Goal: Task Accomplishment & Management: Manage account settings

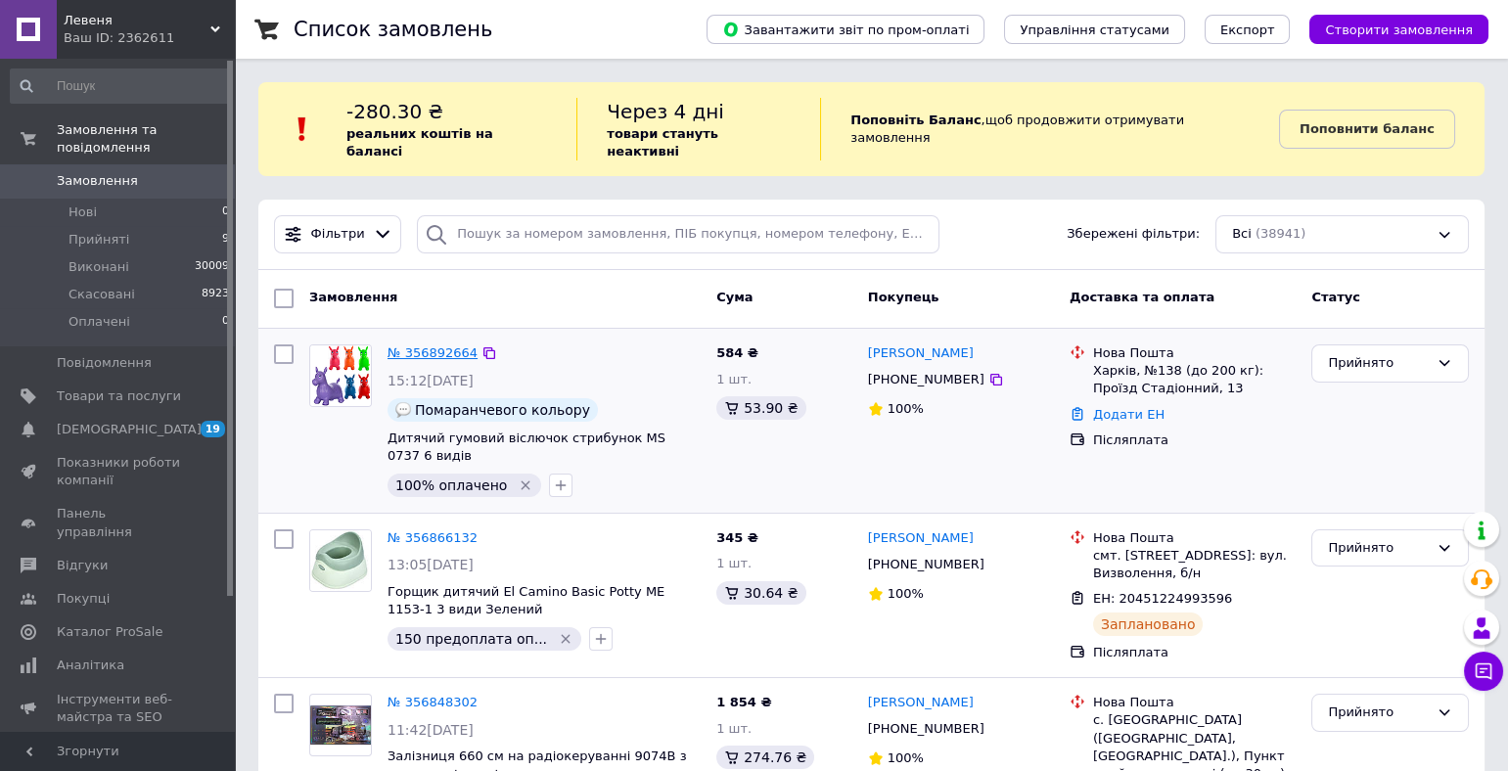
click at [429, 345] on link "№ 356892664" at bounding box center [432, 352] width 90 height 15
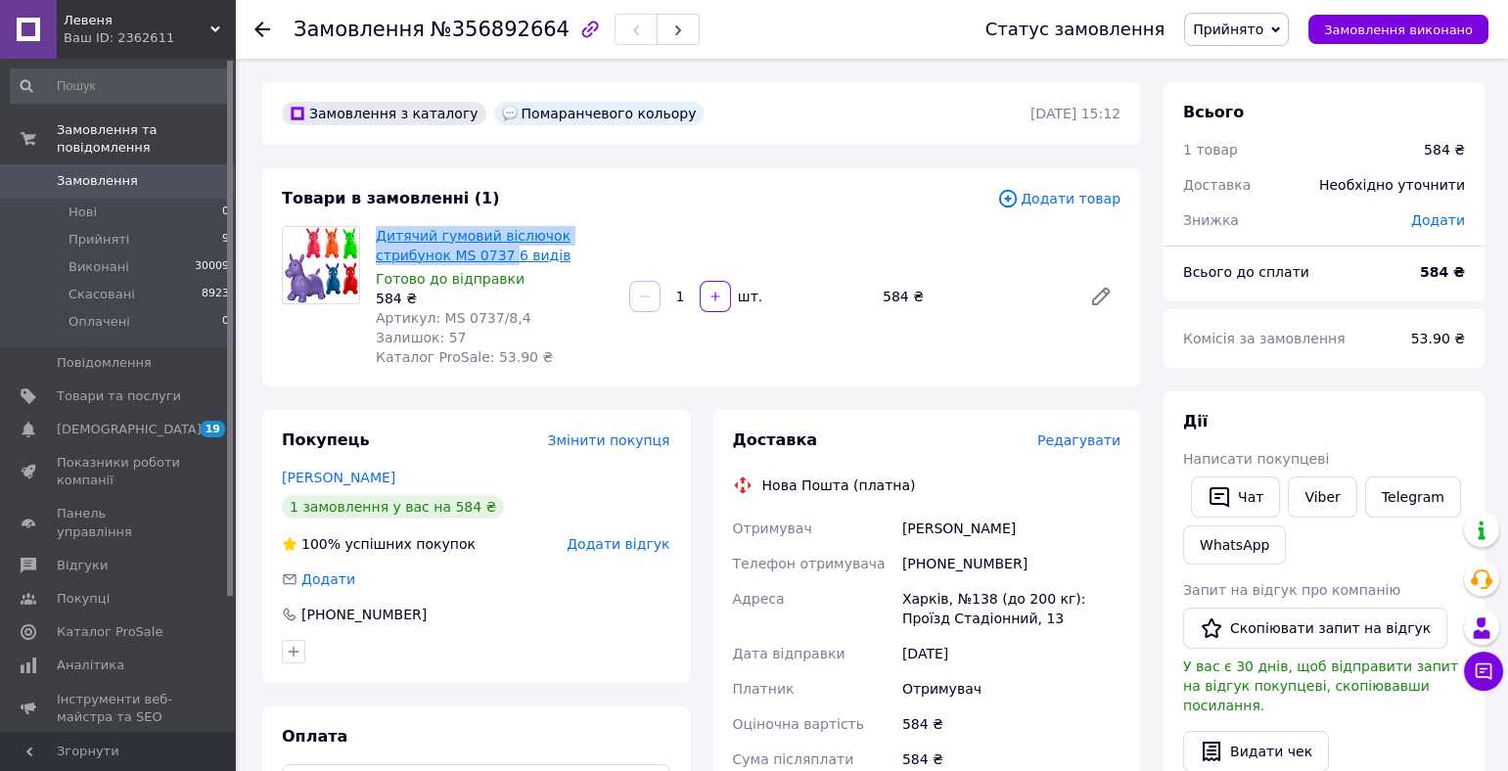
copy link "Дитячий гумовий віслючок стрибунок MS 0737"
drag, startPoint x: 372, startPoint y: 231, endPoint x: 509, endPoint y: 254, distance: 139.0
click at [509, 254] on div "Дитячий гумовий віслючок стрибунок MS 0737 6 видів Готово до відправки 584 ₴ Ар…" at bounding box center [494, 296] width 253 height 149
drag, startPoint x: 1025, startPoint y: 565, endPoint x: 914, endPoint y: 567, distance: 111.6
click at [914, 567] on div "[PHONE_NUMBER]" at bounding box center [1011, 563] width 226 height 35
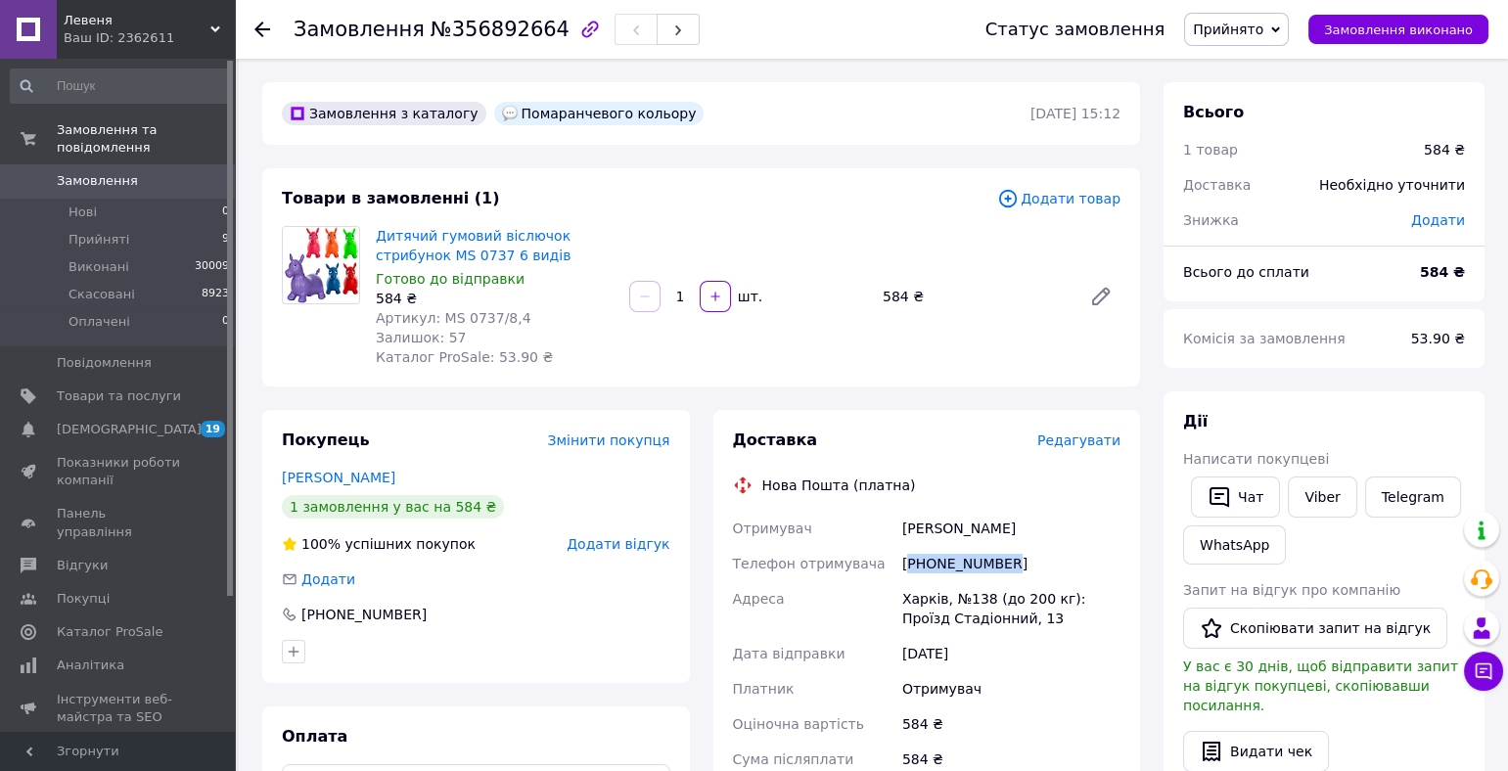
copy div "380996617427"
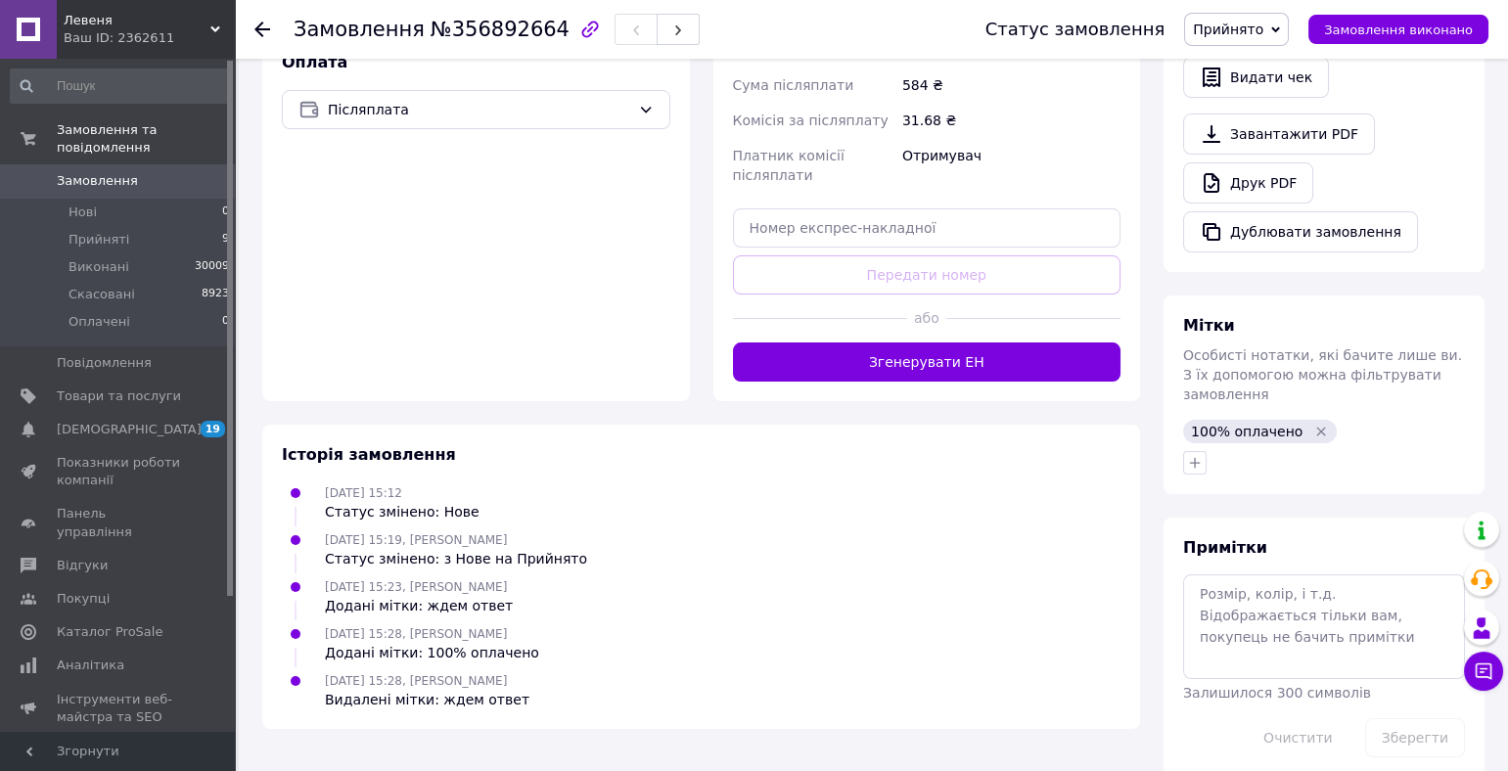
scroll to position [681, 0]
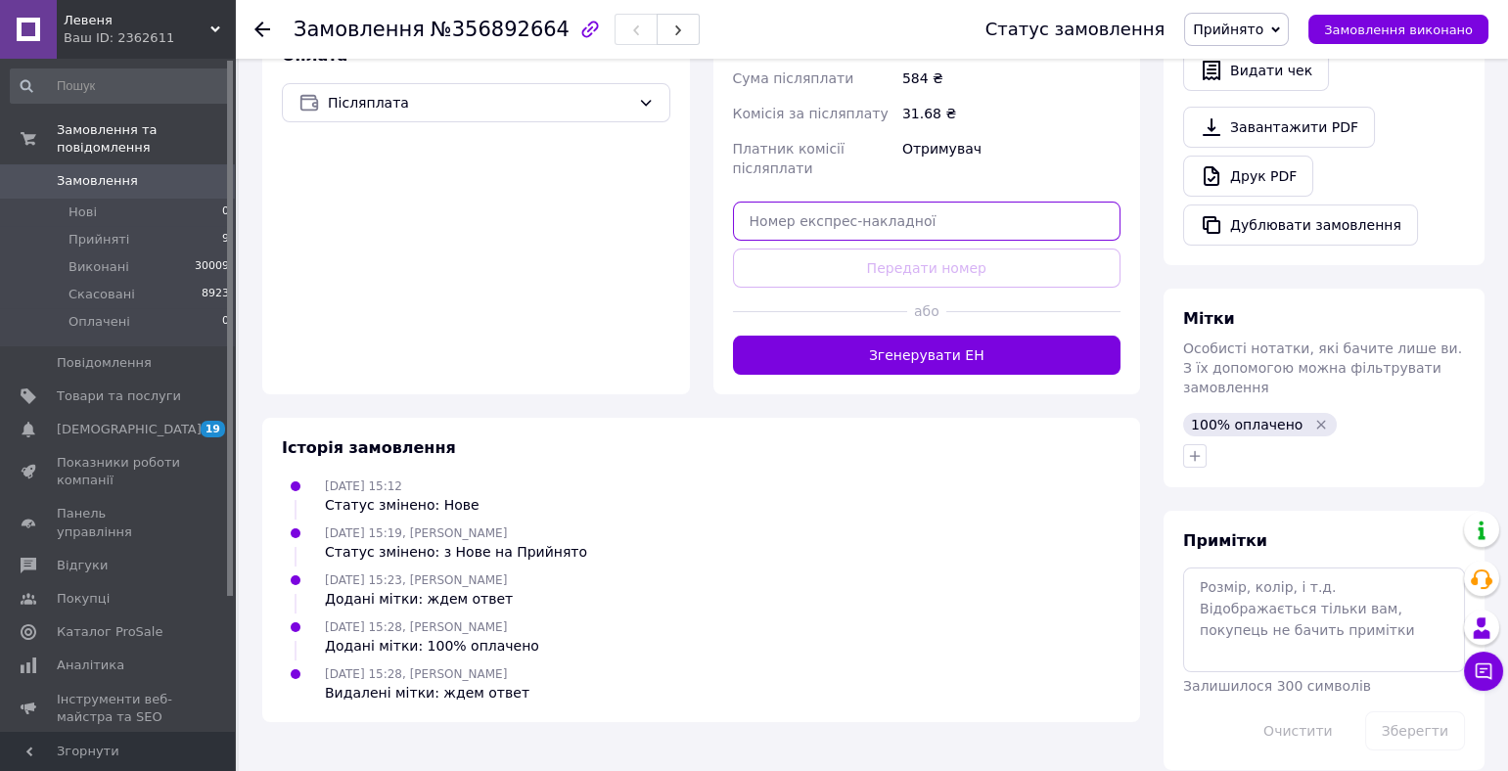
click at [774, 228] on input "text" at bounding box center [927, 221] width 388 height 39
paste input "20451225221872"
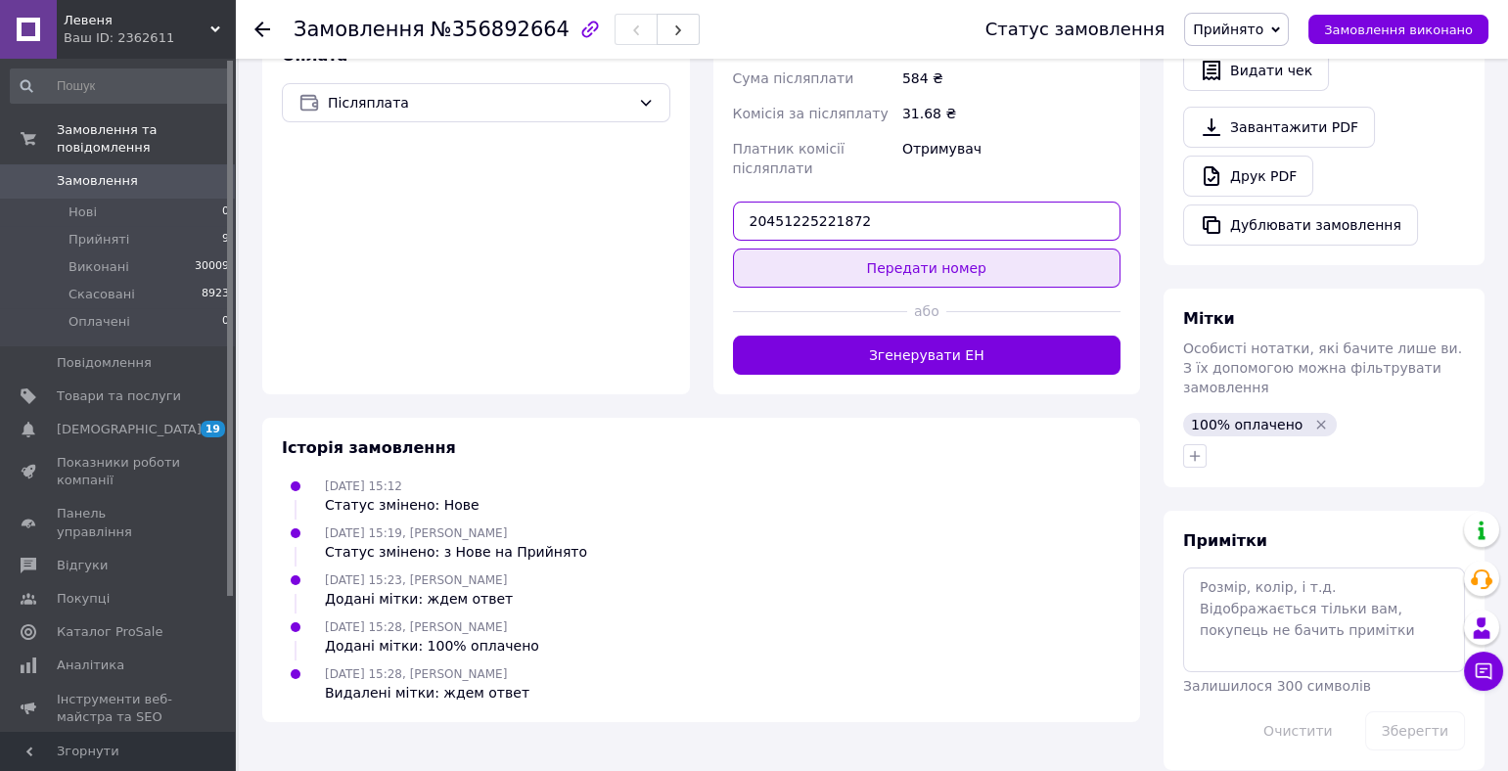
type input "20451225221872"
click at [894, 269] on button "Передати номер" at bounding box center [927, 267] width 388 height 39
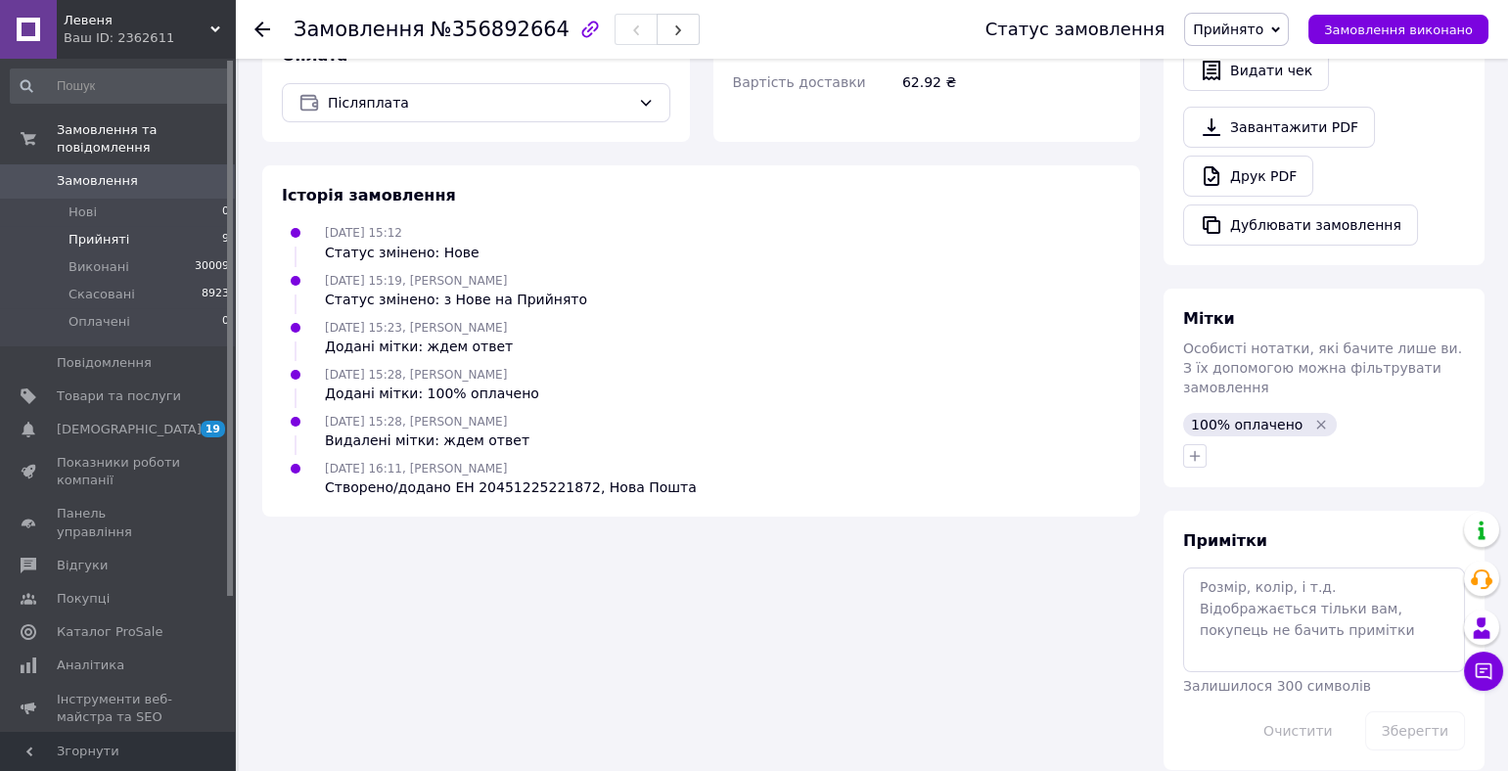
click at [155, 239] on li "Прийняті 9" at bounding box center [120, 239] width 241 height 27
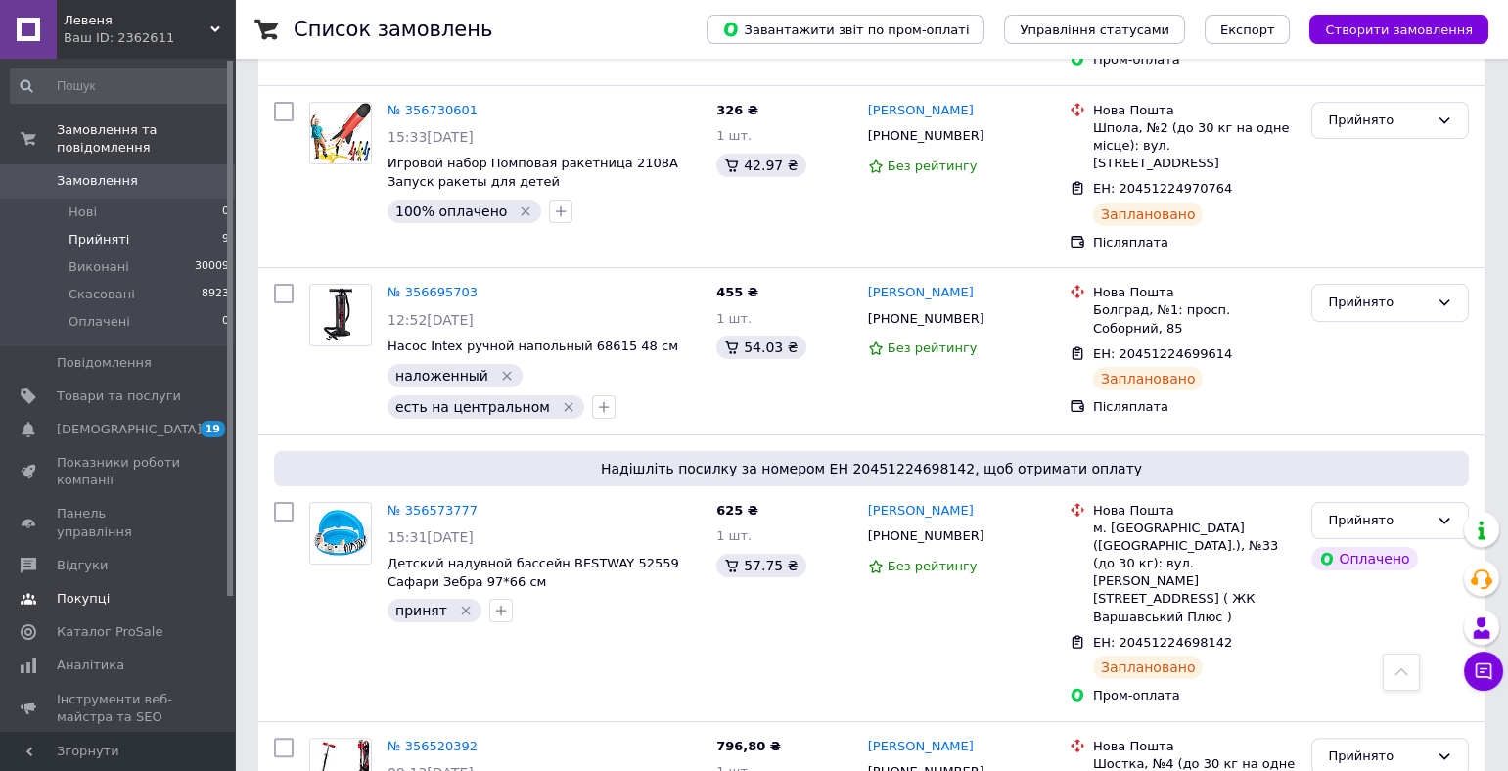
scroll to position [63, 0]
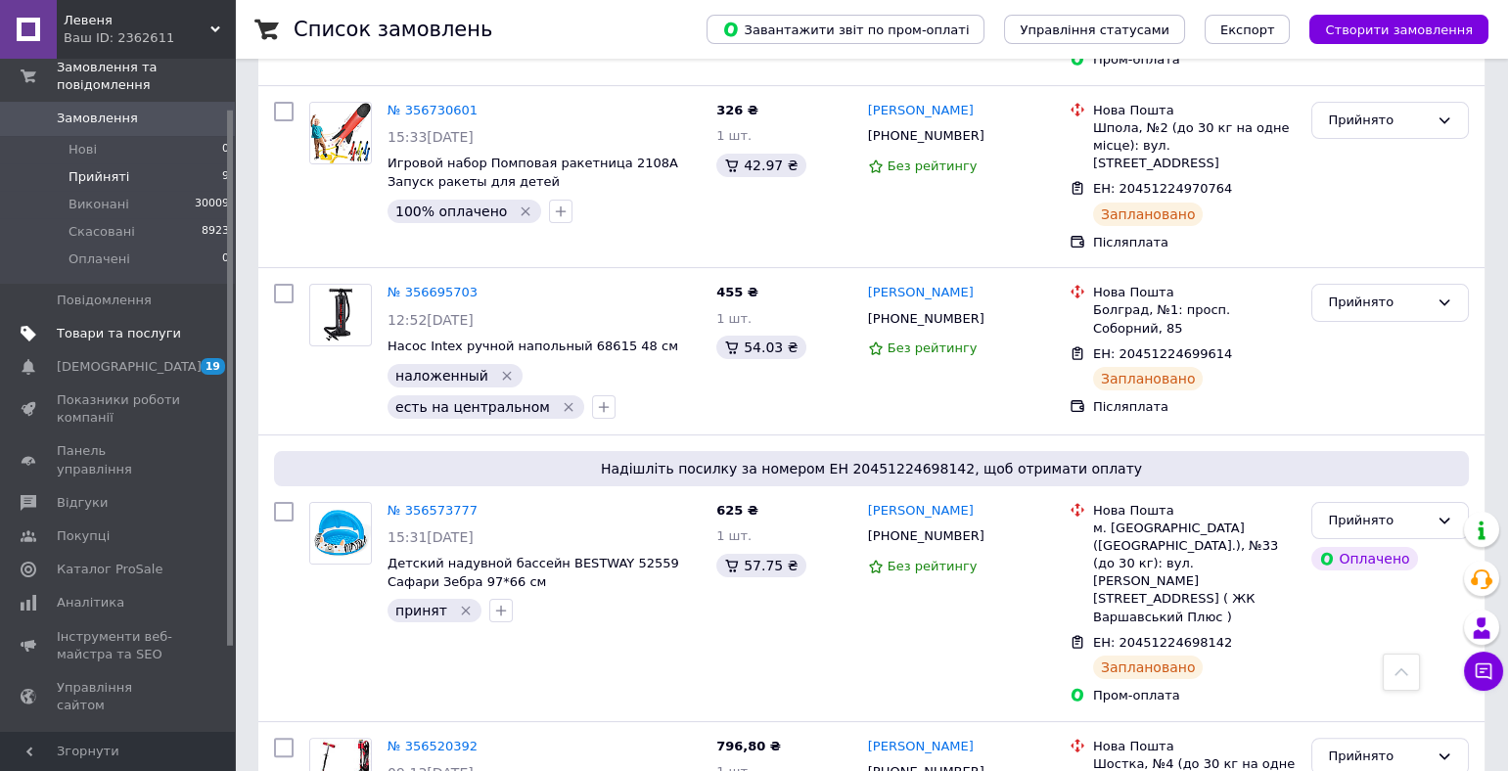
click at [68, 334] on span "Товари та послуги" at bounding box center [119, 334] width 124 height 18
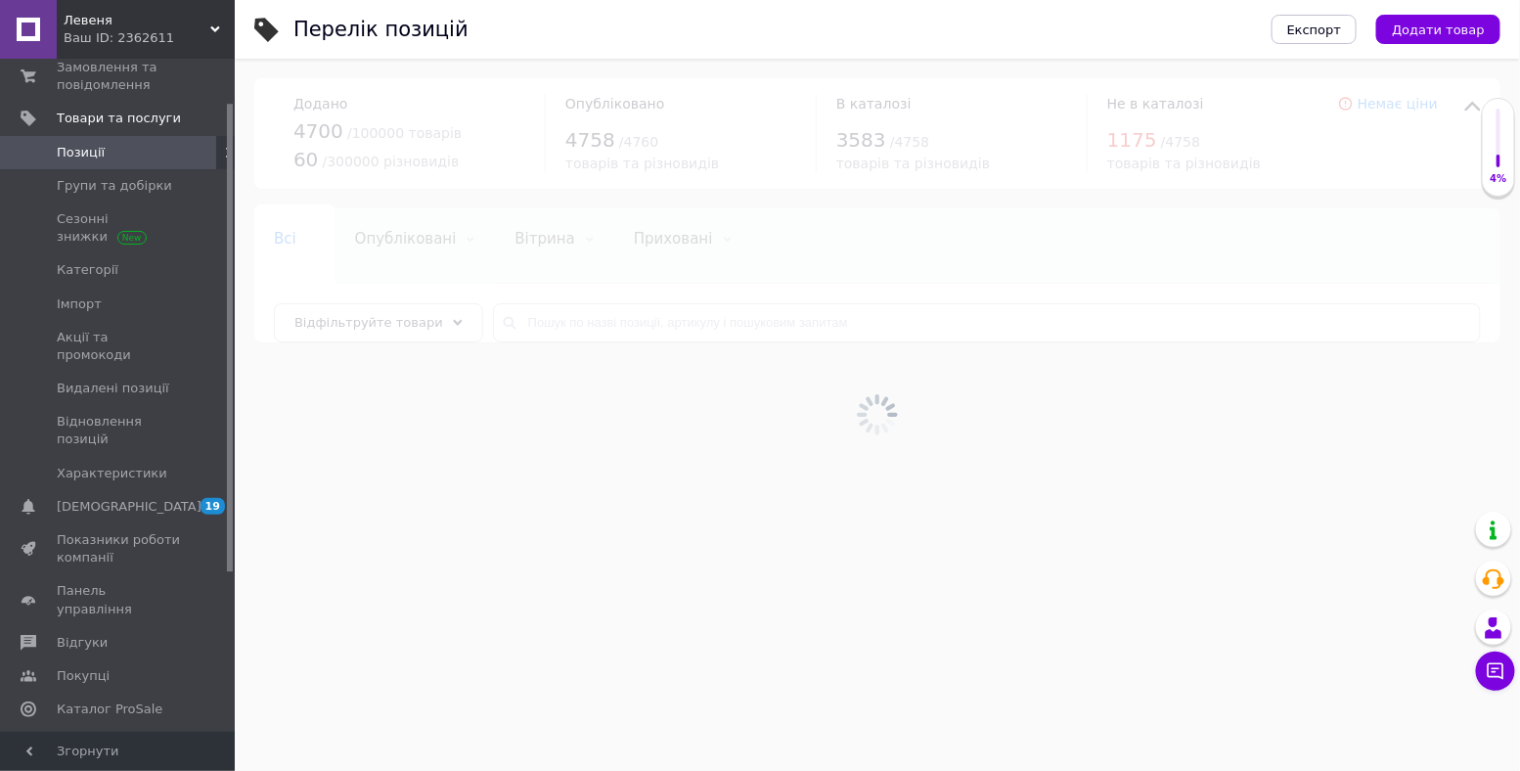
click at [540, 311] on div at bounding box center [878, 415] width 1286 height 712
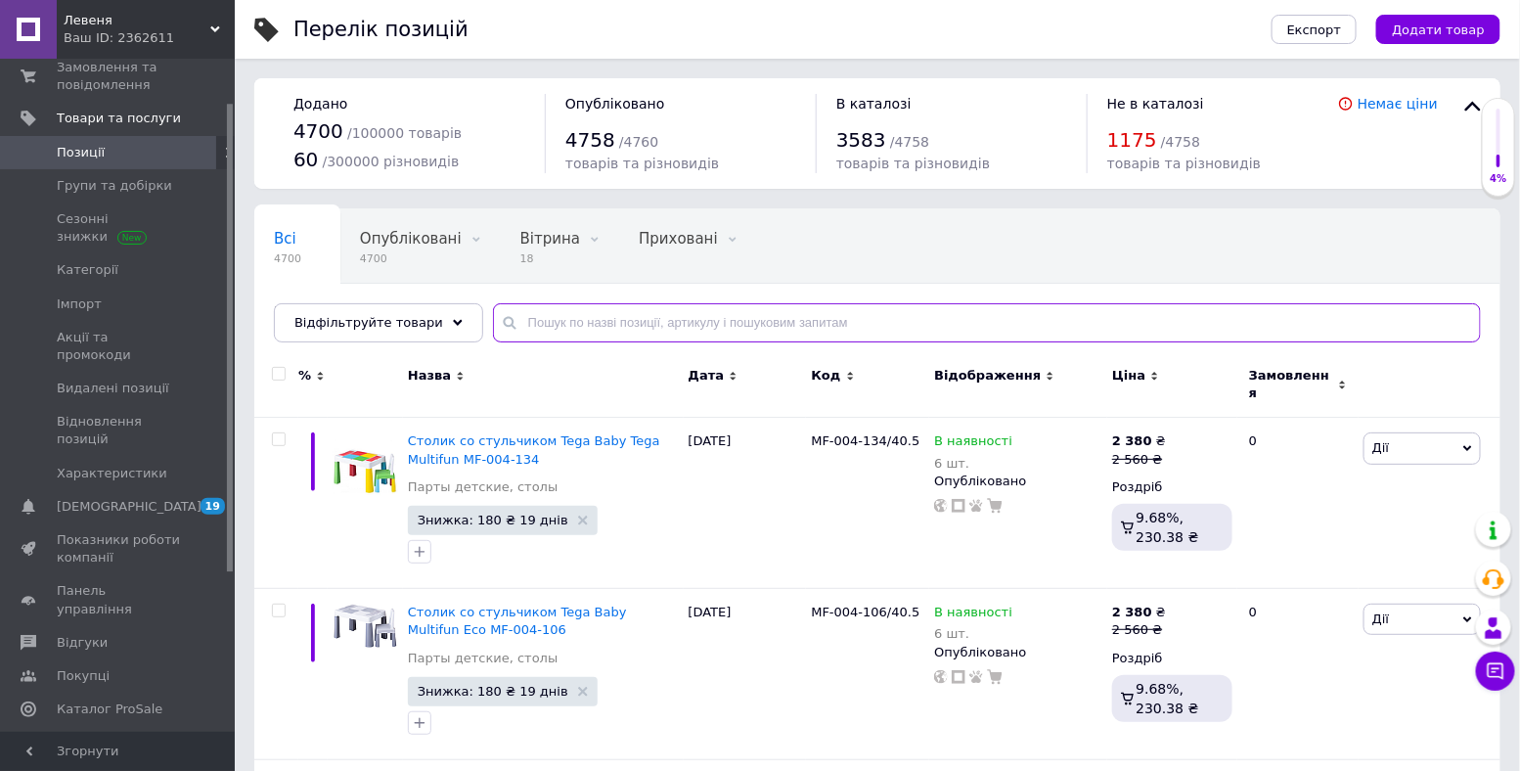
click at [534, 322] on input "text" at bounding box center [987, 322] width 988 height 39
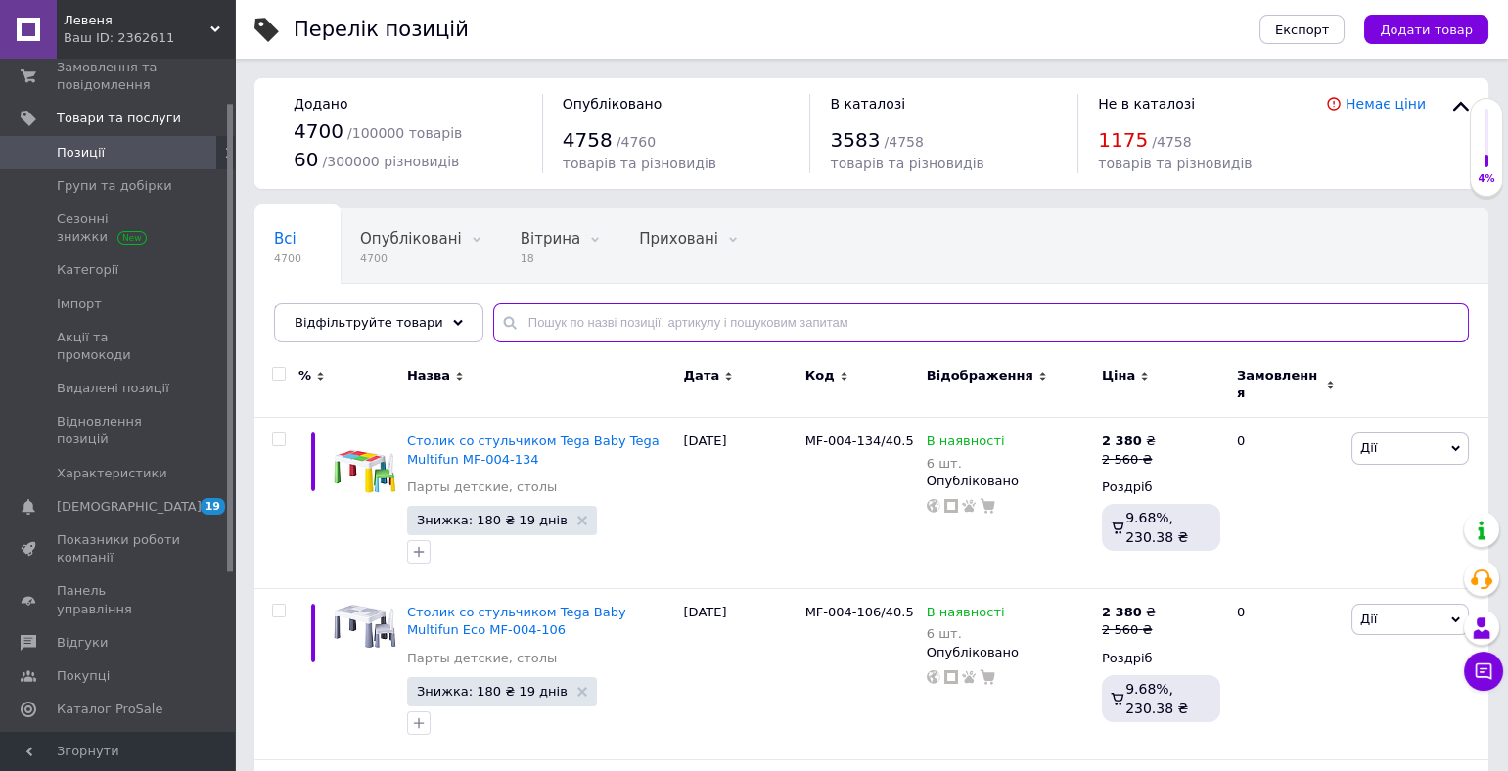
click at [534, 322] on input "text" at bounding box center [980, 322] width 975 height 39
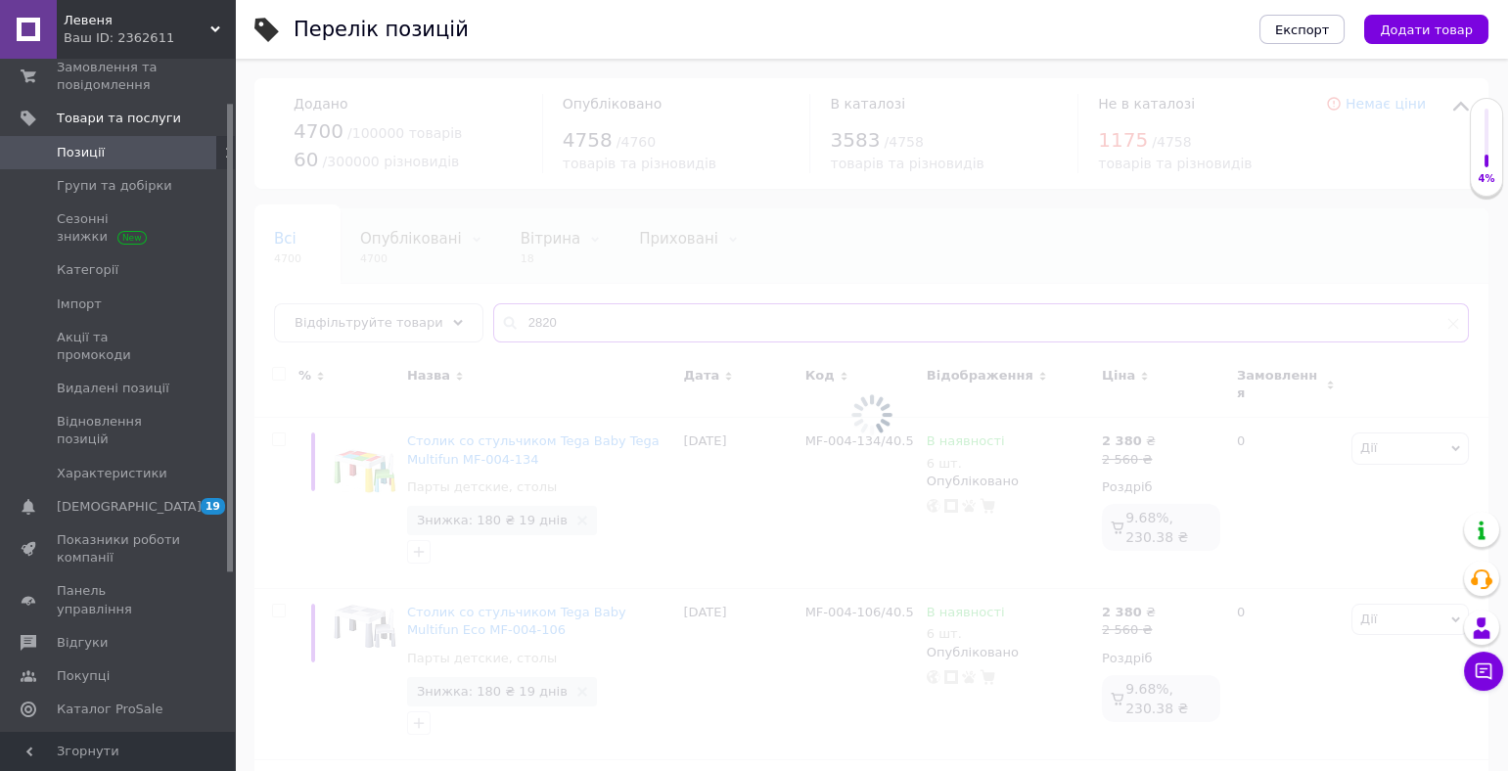
type input "28202"
